Goal: Task Accomplishment & Management: Manage account settings

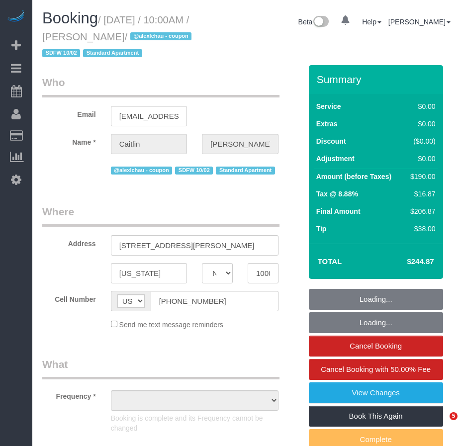
select select "NY"
select select "object:935"
select select "string:stripe-pm_1SDc9W4VGloSiKo7EIirBUDc"
select select "1"
select select "2"
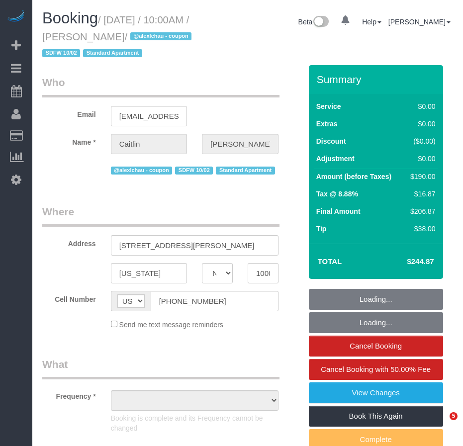
select select "number:58"
select select "number:72"
select select "number:15"
select select "number:5"
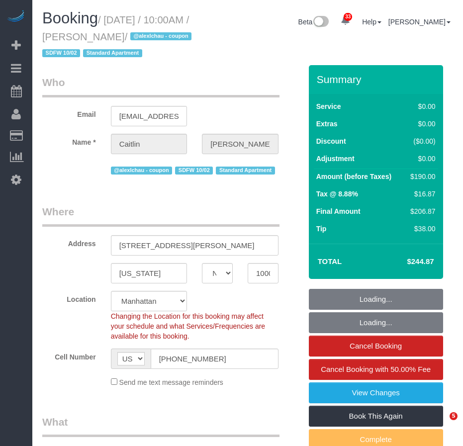
select select "object:1512"
select select "spot1"
select select "1"
select select "2"
drag, startPoint x: 0, startPoint y: 0, endPoint x: 150, endPoint y: 33, distance: 153.8
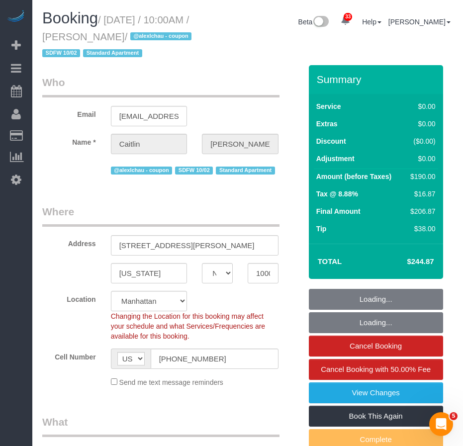
click at [150, 33] on small "/ October 02, 2025 / 10:00AM / Caitlin Baker / @alexlchau - coupon SDFW 10/02 S…" at bounding box center [118, 36] width 152 height 45
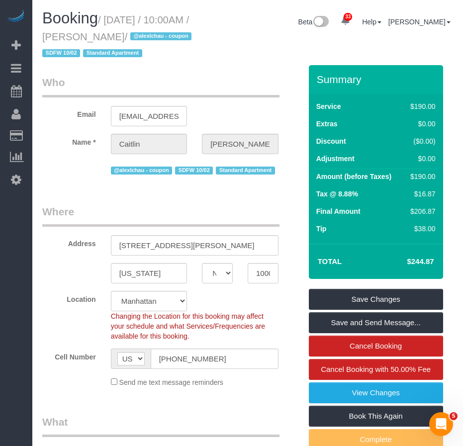
drag, startPoint x: 181, startPoint y: 59, endPoint x: 172, endPoint y: 57, distance: 8.8
click at [181, 59] on h1 "Booking / October 02, 2025 / 10:00AM / Caitlin Baker / @alexlchau - coupon SDFW…" at bounding box center [123, 35] width 163 height 51
drag, startPoint x: 109, startPoint y: 18, endPoint x: 147, endPoint y: 31, distance: 39.5
click at [147, 31] on small "/ October 02, 2025 / 10:00AM / Caitlin Baker / @alexlchau - coupon SDFW 10/02 S…" at bounding box center [118, 36] width 152 height 45
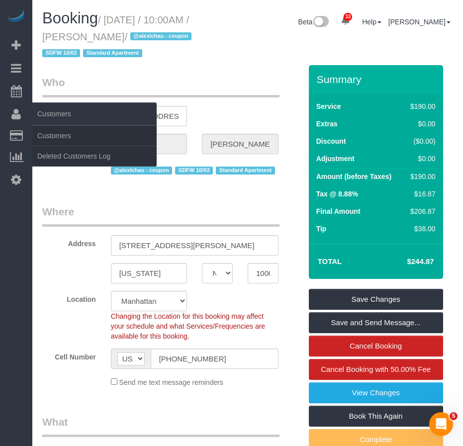
copy small "October 02, 2025 / 10:00AM / Caitlin Baker"
